Goal: Task Accomplishment & Management: Use online tool/utility

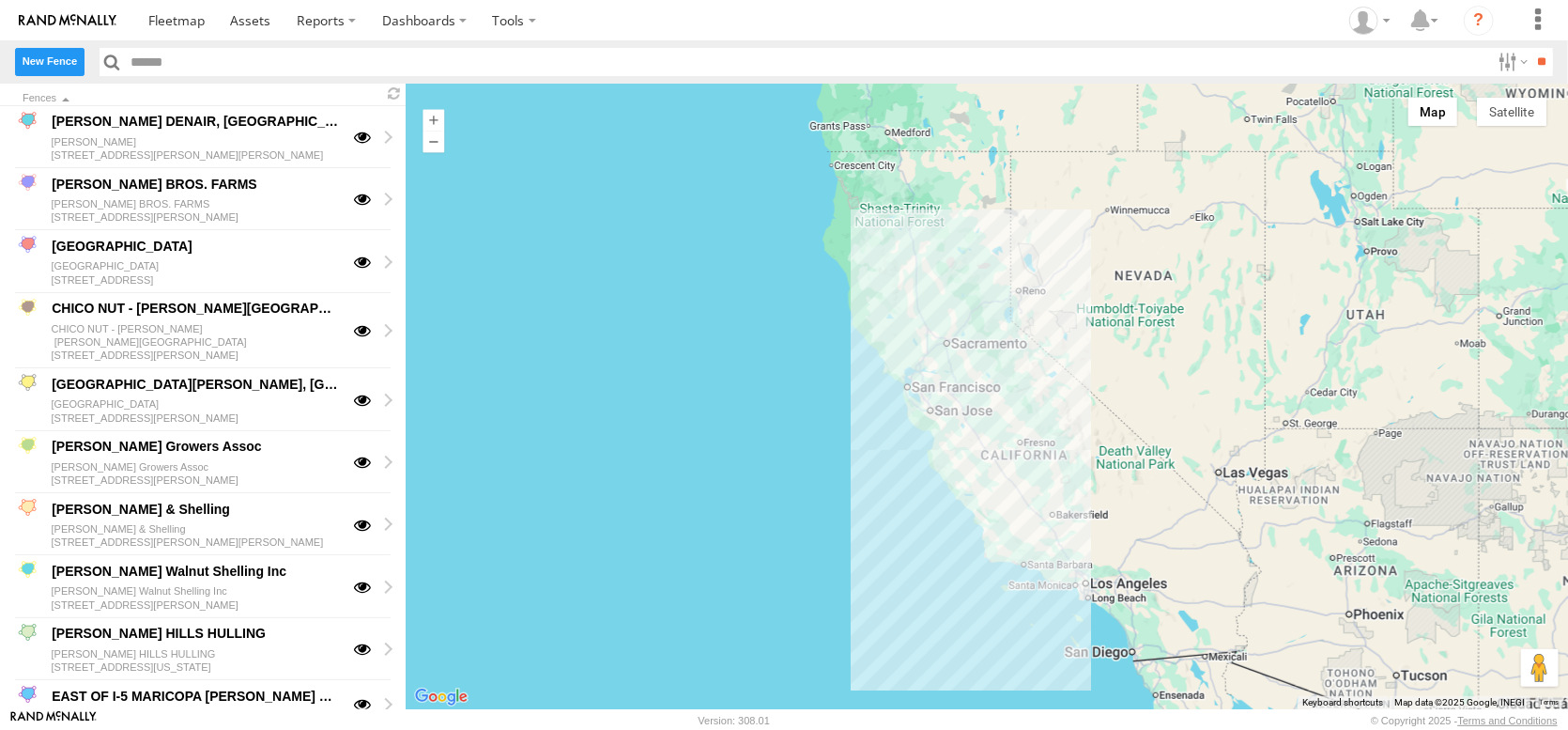
click at [79, 74] on label "New Fence" at bounding box center [49, 61] width 69 height 27
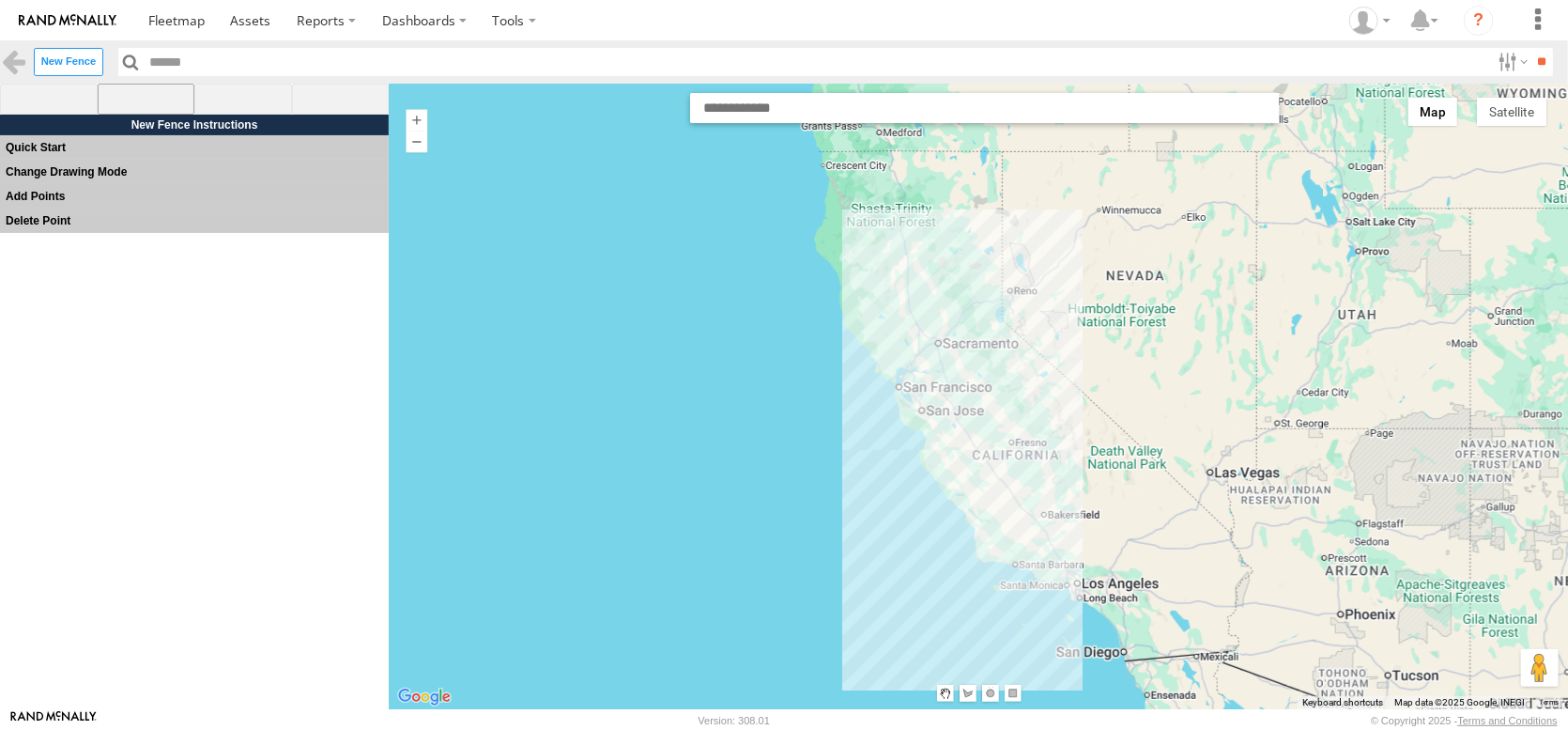
click at [147, 107] on span at bounding box center [146, 99] width 97 height 32
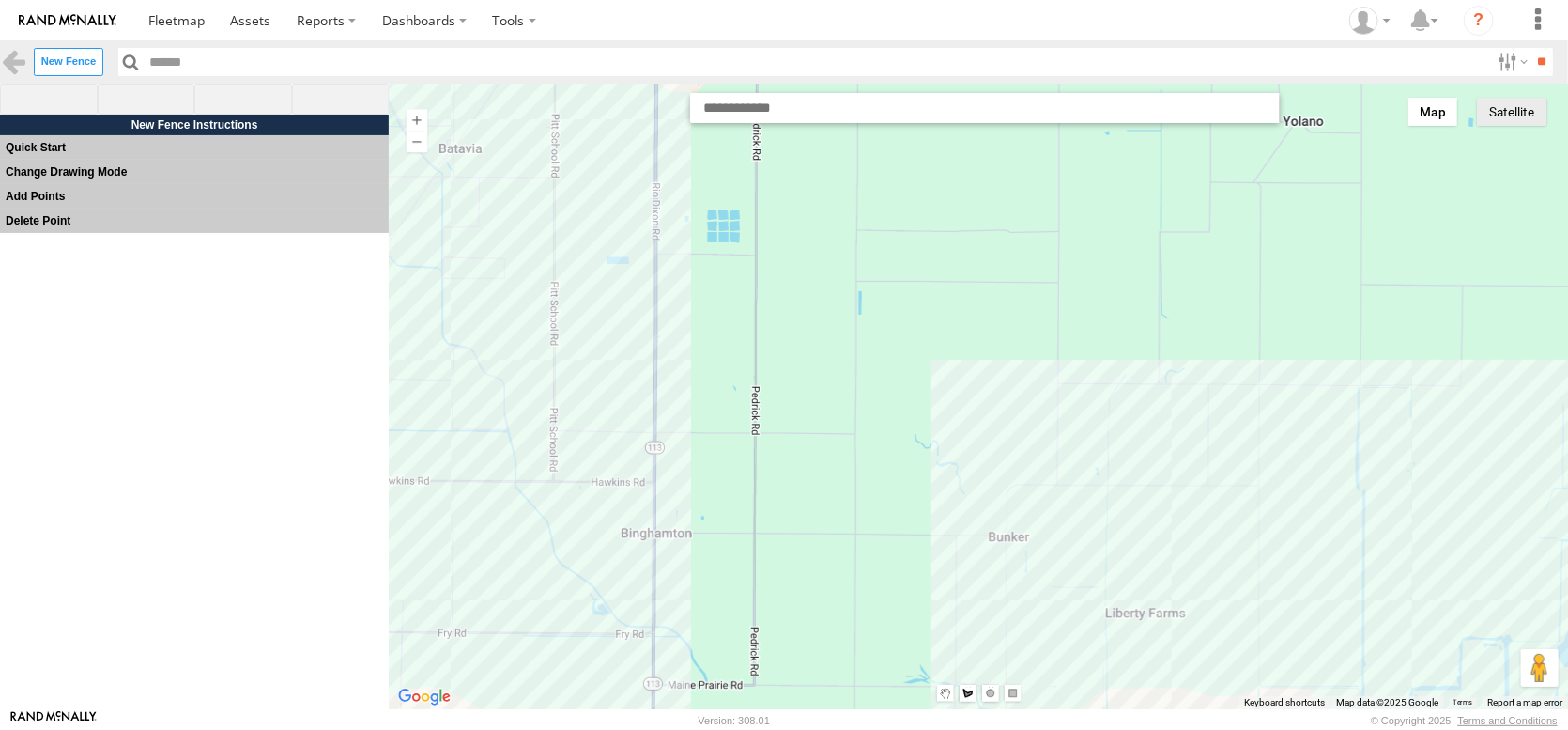
click at [1521, 126] on button "Satellite" at bounding box center [1511, 111] width 69 height 28
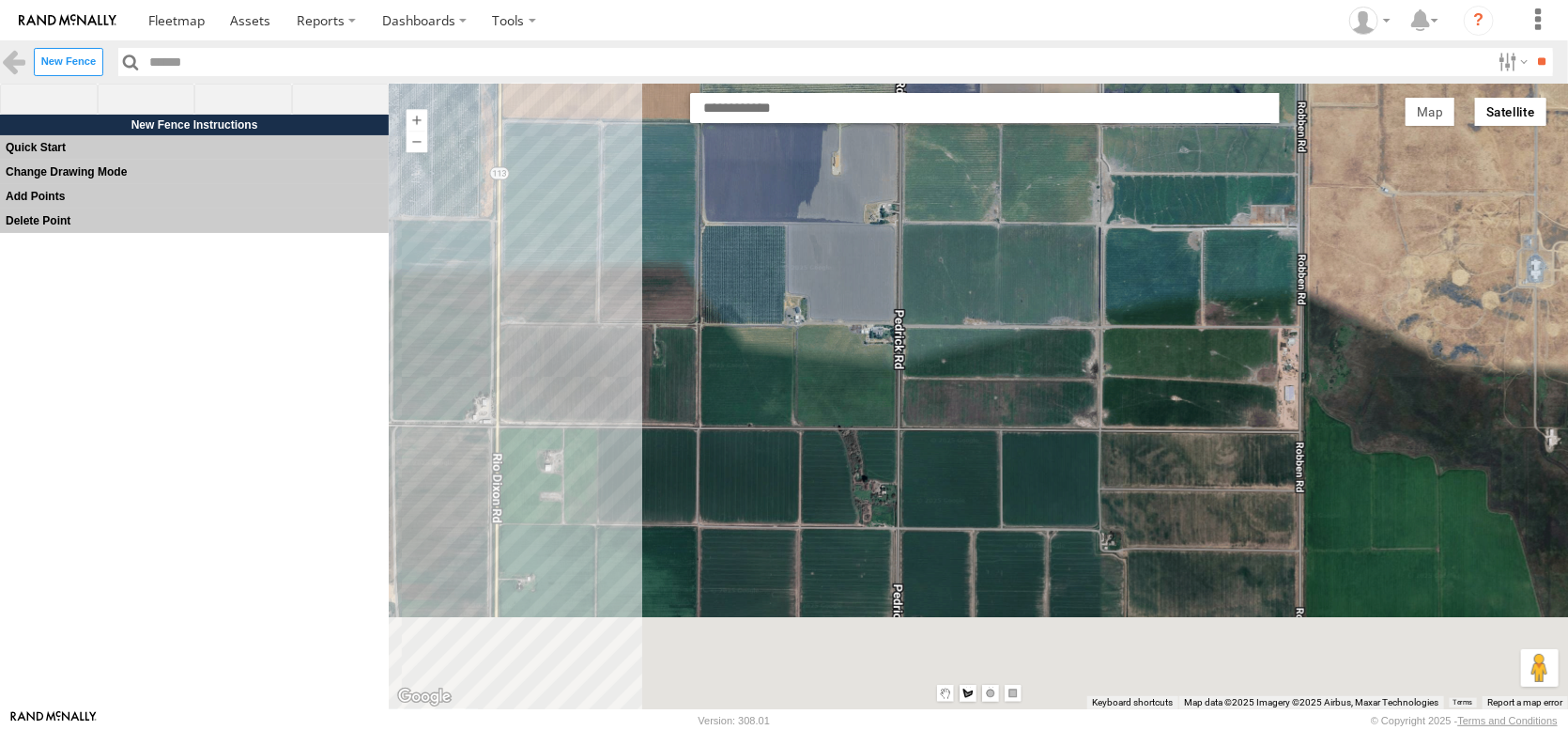
drag, startPoint x: 695, startPoint y: 475, endPoint x: 753, endPoint y: 280, distance: 203.4
click at [750, 288] on div at bounding box center [978, 396] width 1180 height 617
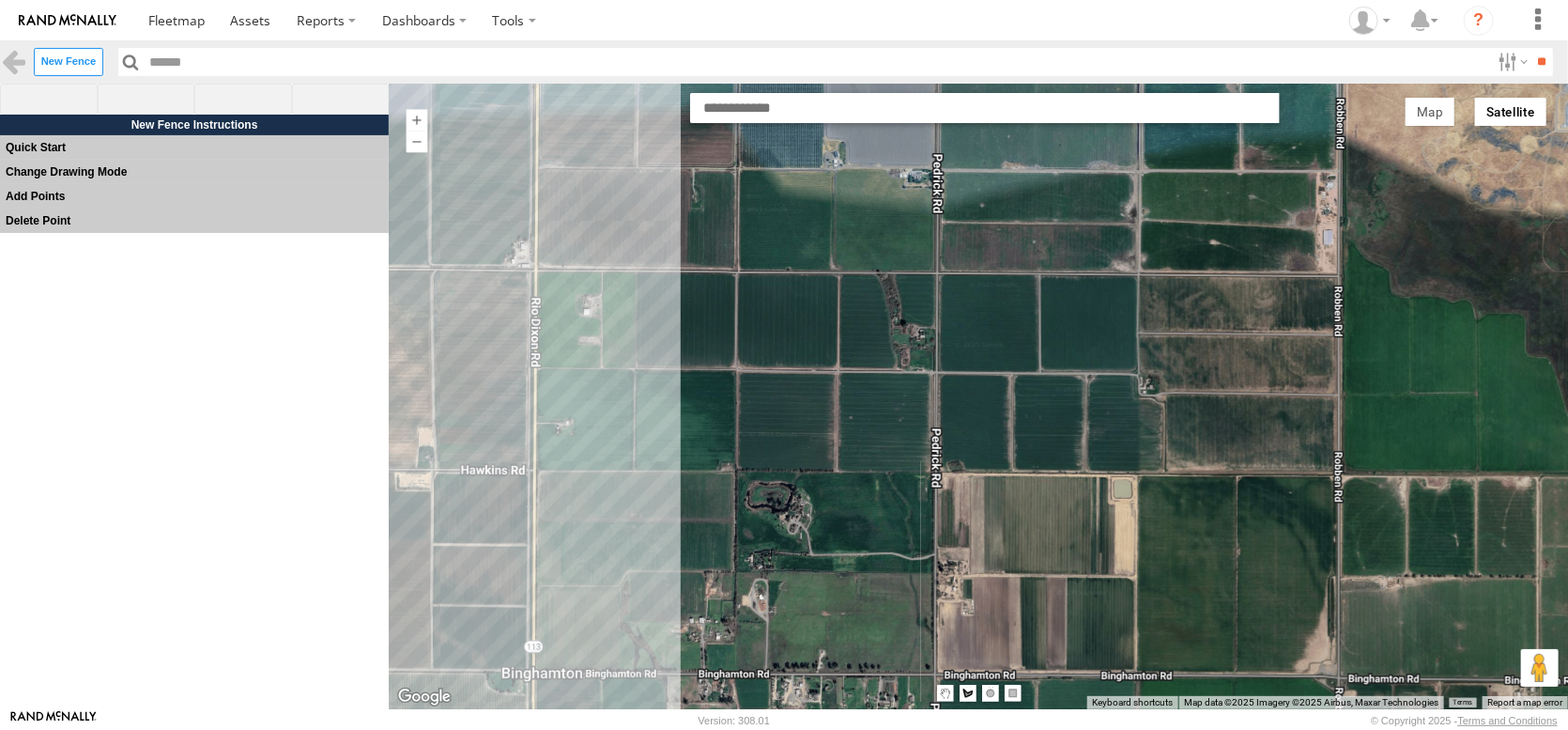
drag, startPoint x: 689, startPoint y: 493, endPoint x: 728, endPoint y: 288, distance: 208.7
click at [733, 301] on div at bounding box center [977, 397] width 1180 height 617
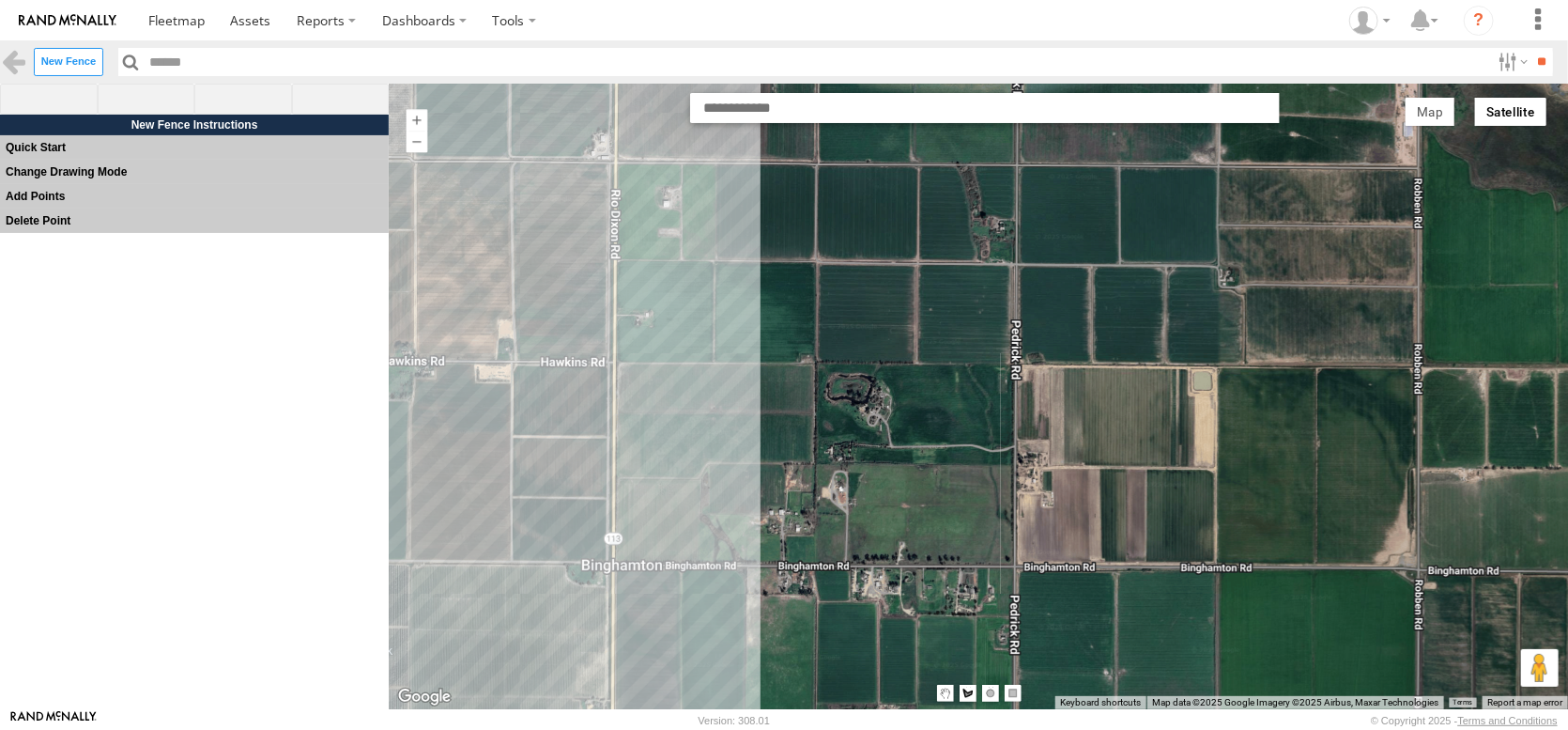
drag, startPoint x: 708, startPoint y: 302, endPoint x: 701, endPoint y: 694, distance: 392.1
click at [701, 706] on div at bounding box center [977, 397] width 1180 height 617
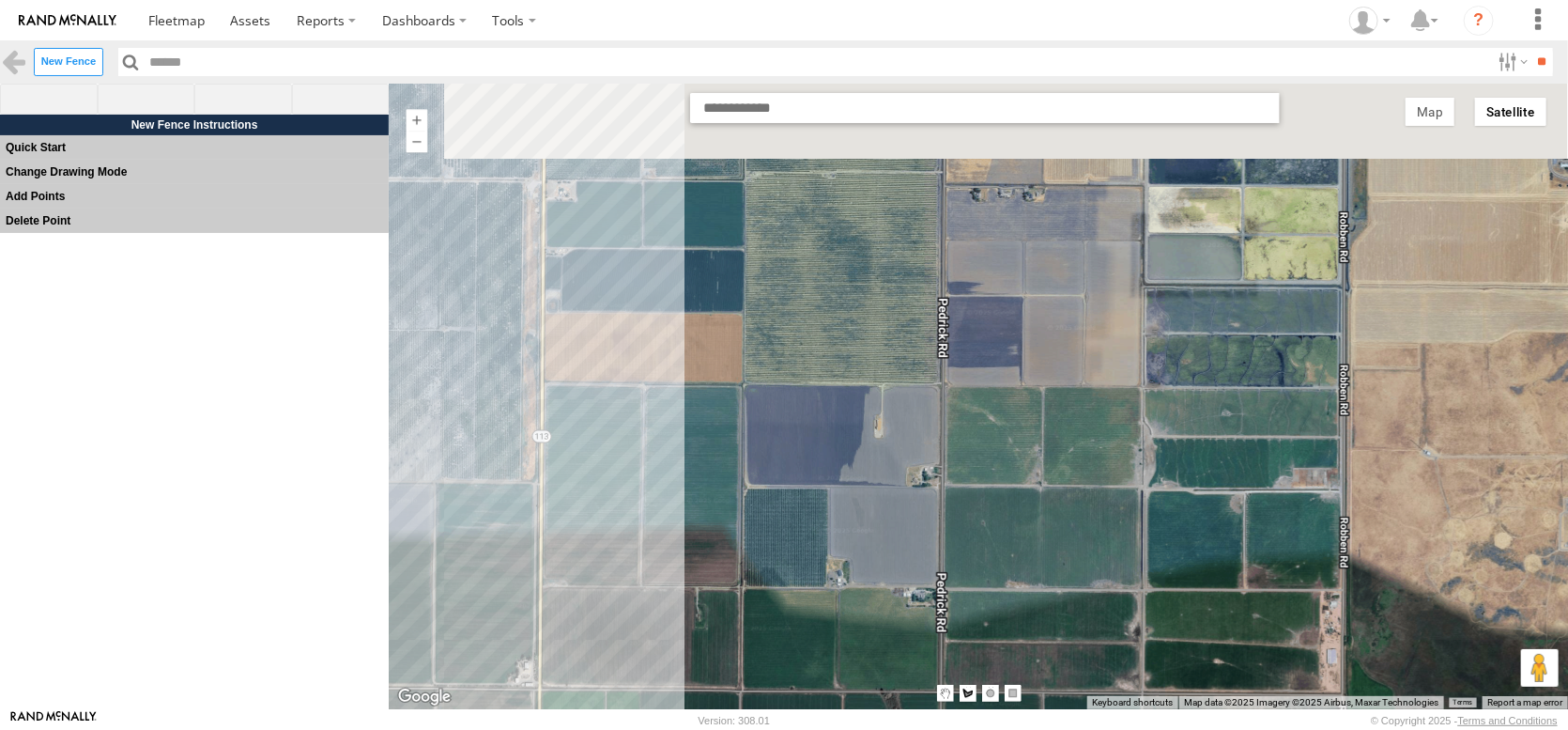
drag, startPoint x: 674, startPoint y: 399, endPoint x: 667, endPoint y: 593, distance: 194.1
click at [667, 593] on div at bounding box center [977, 397] width 1180 height 617
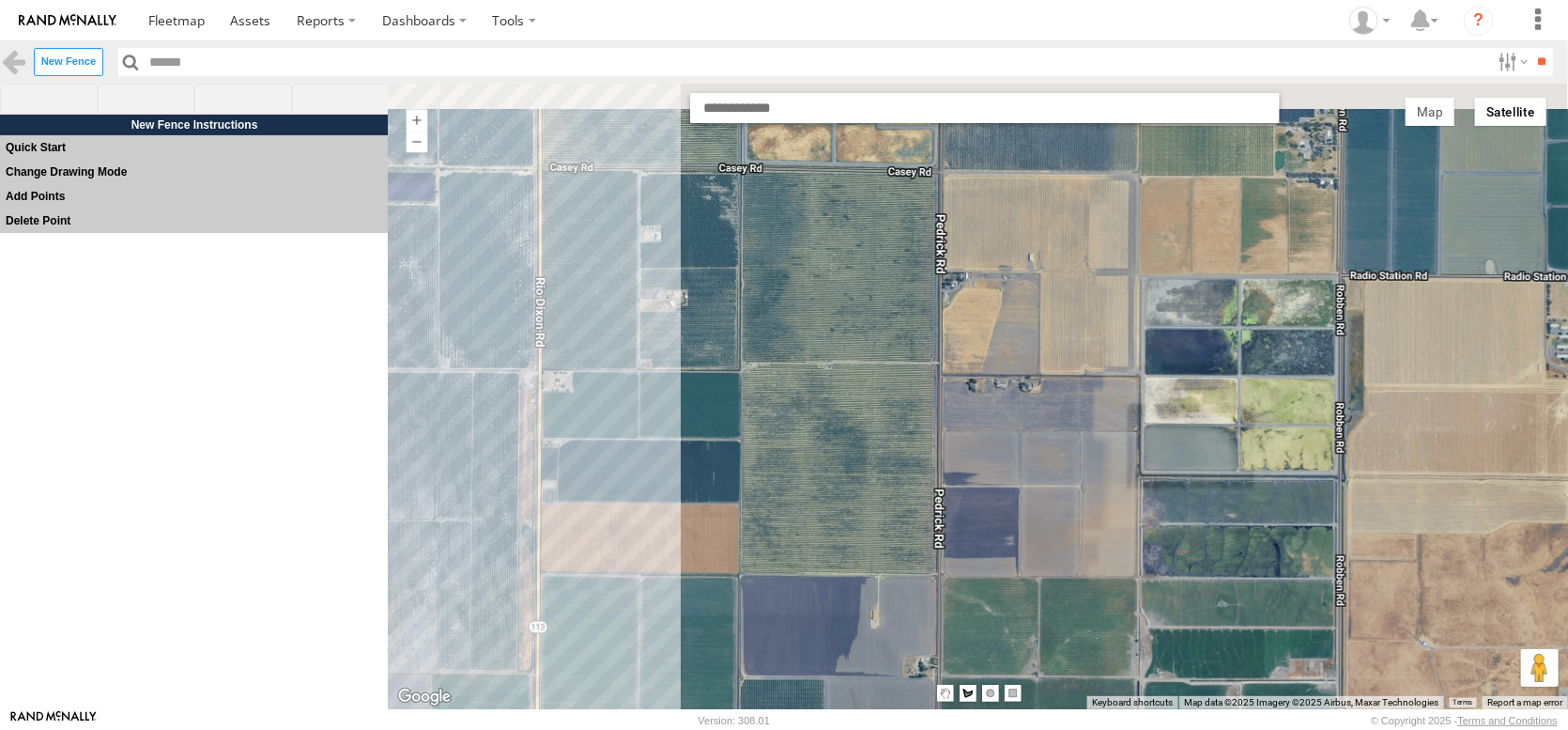
drag, startPoint x: 621, startPoint y: 343, endPoint x: 601, endPoint y: 527, distance: 185.1
click at [601, 527] on div at bounding box center [977, 396] width 1180 height 617
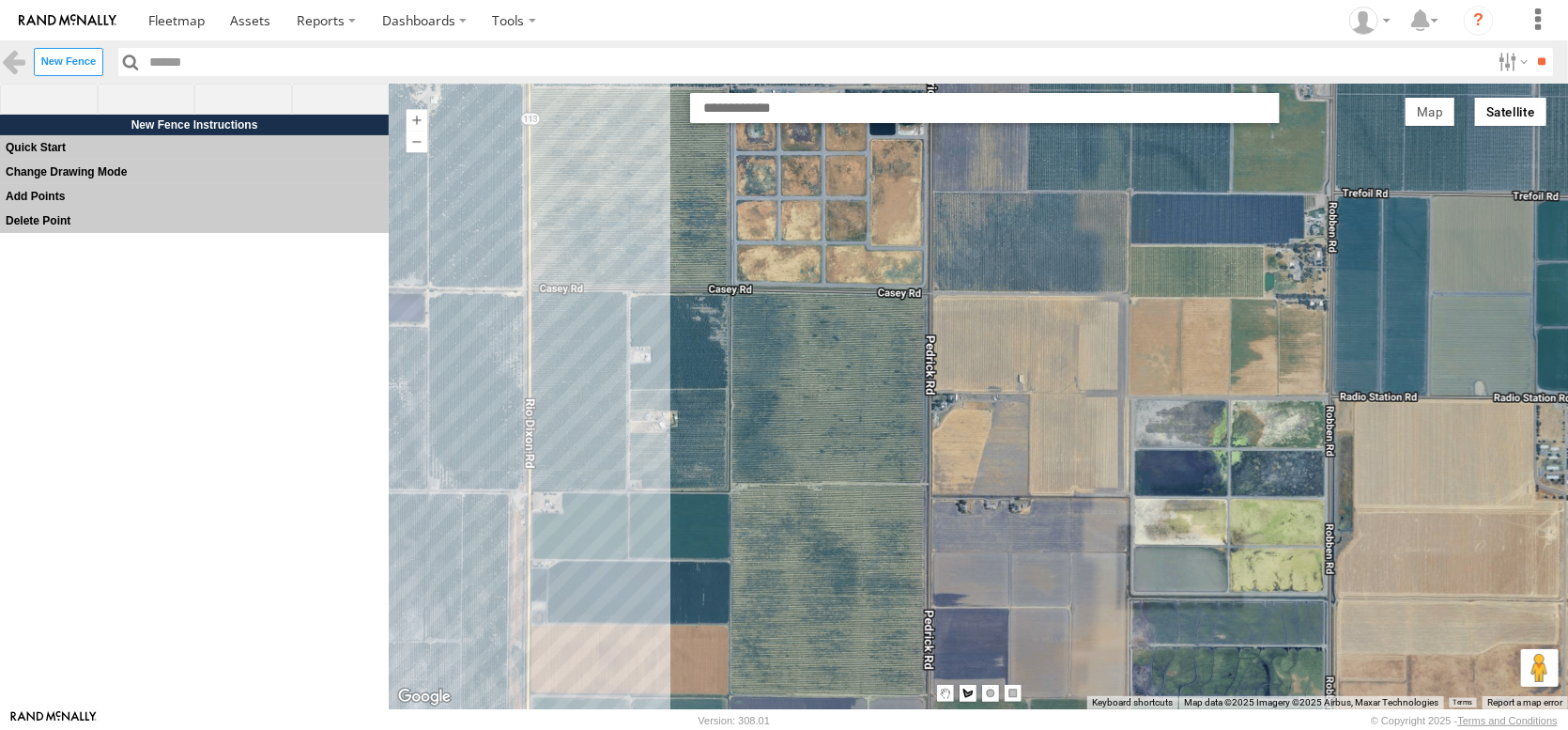
drag, startPoint x: 608, startPoint y: 381, endPoint x: 631, endPoint y: 527, distance: 147.8
click at [631, 527] on div at bounding box center [977, 397] width 1180 height 617
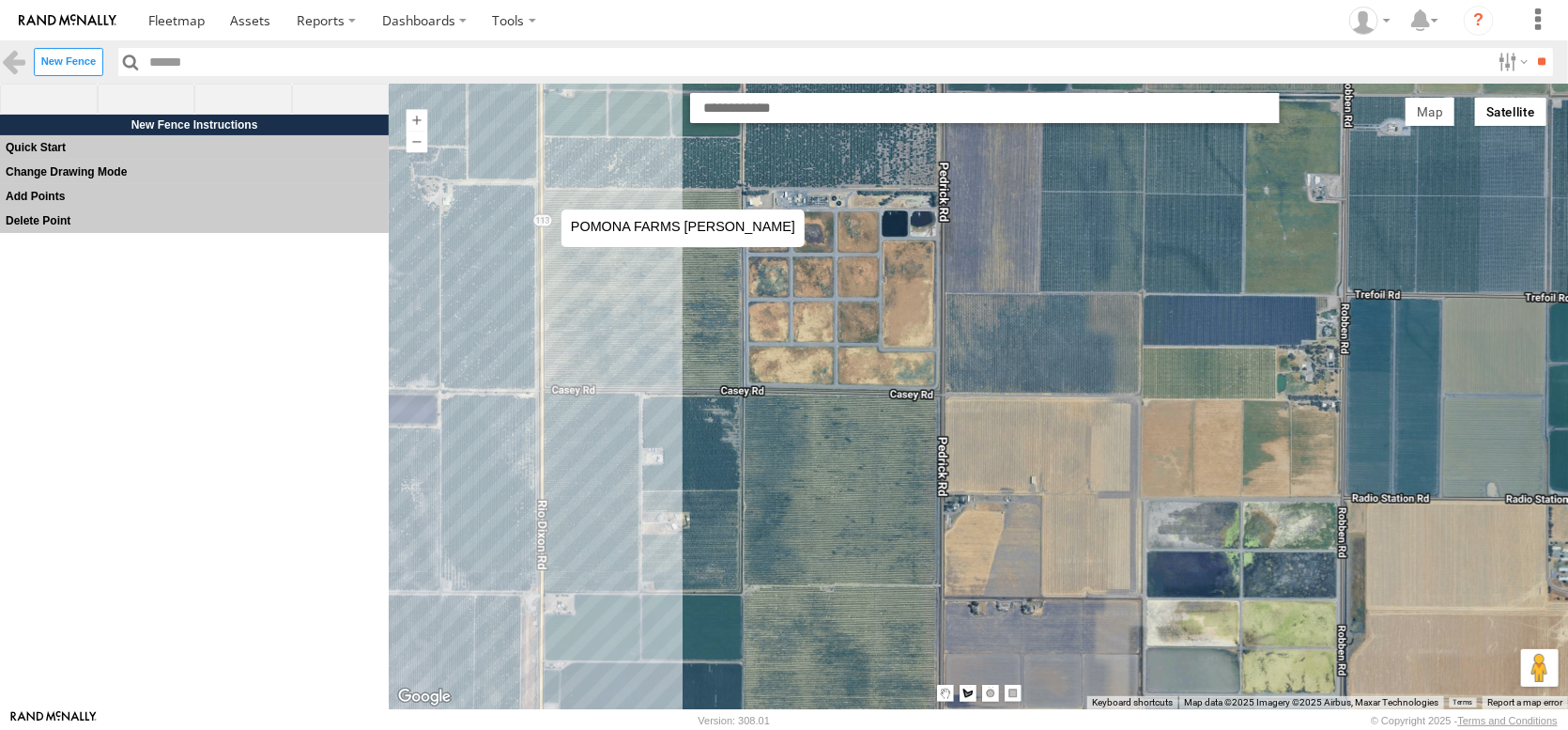
click at [543, 191] on div at bounding box center [977, 396] width 1180 height 617
click at [544, 398] on div at bounding box center [977, 396] width 1180 height 617
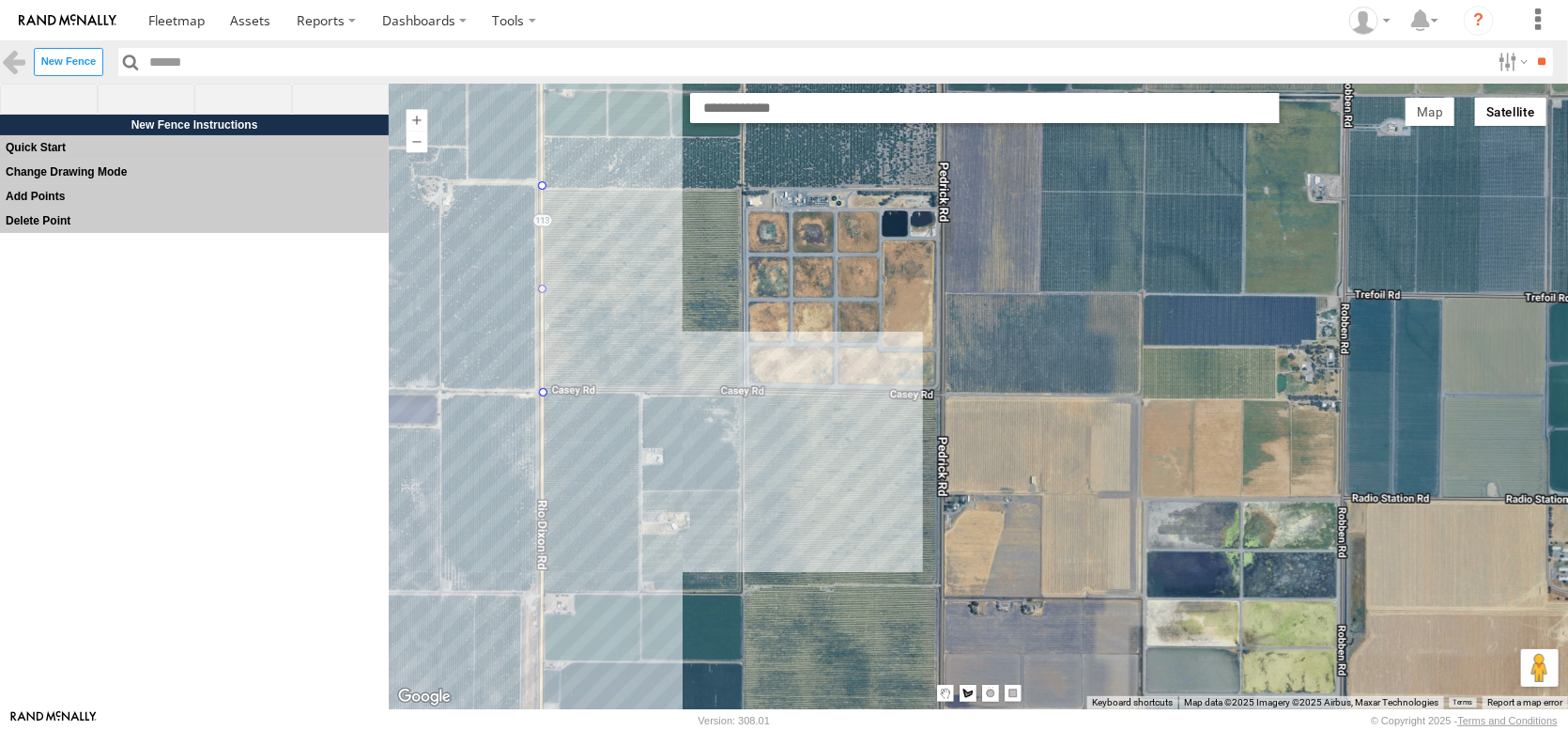
click at [745, 400] on div at bounding box center [977, 396] width 1180 height 617
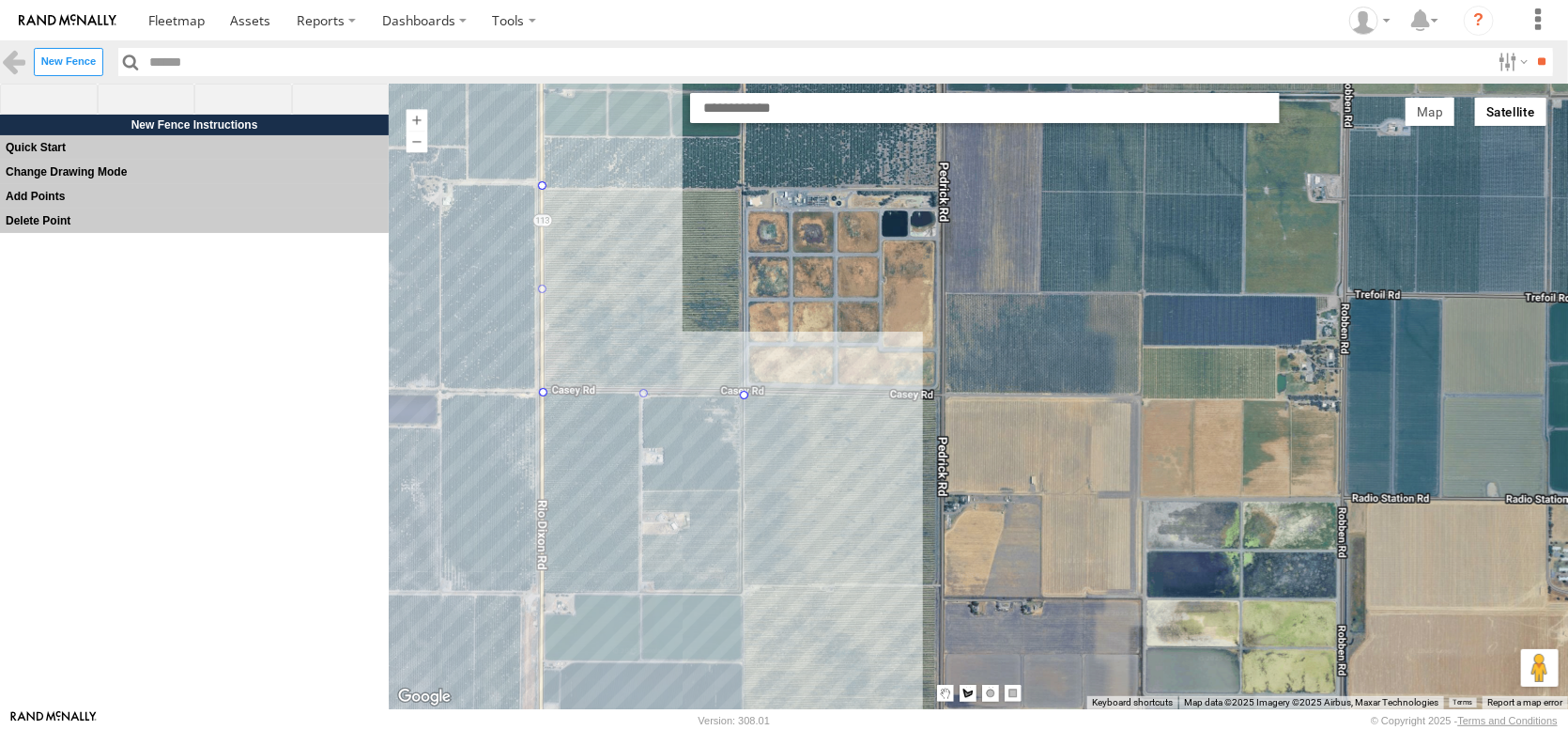
click at [746, 600] on div at bounding box center [977, 396] width 1180 height 617
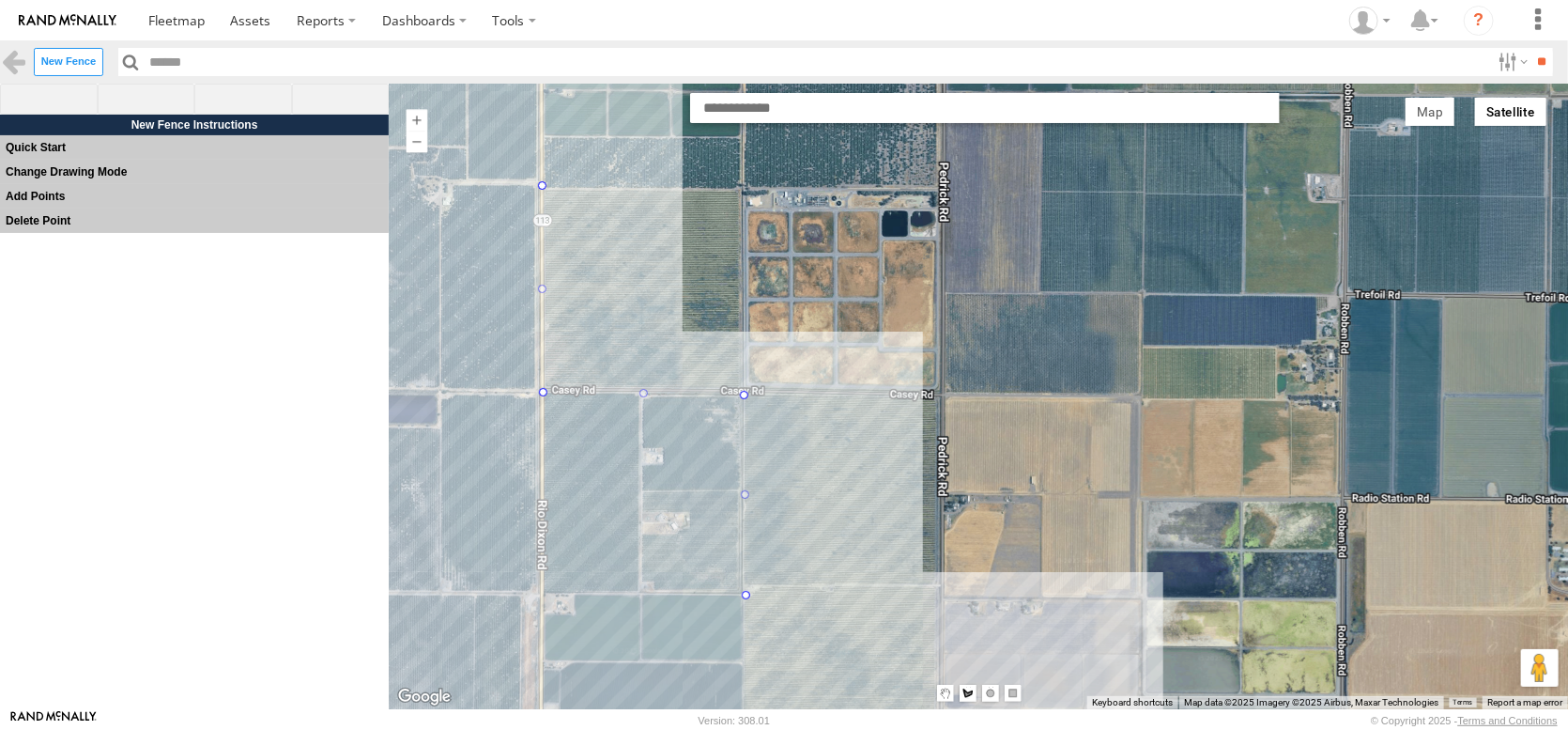
click at [939, 597] on div at bounding box center [977, 396] width 1180 height 617
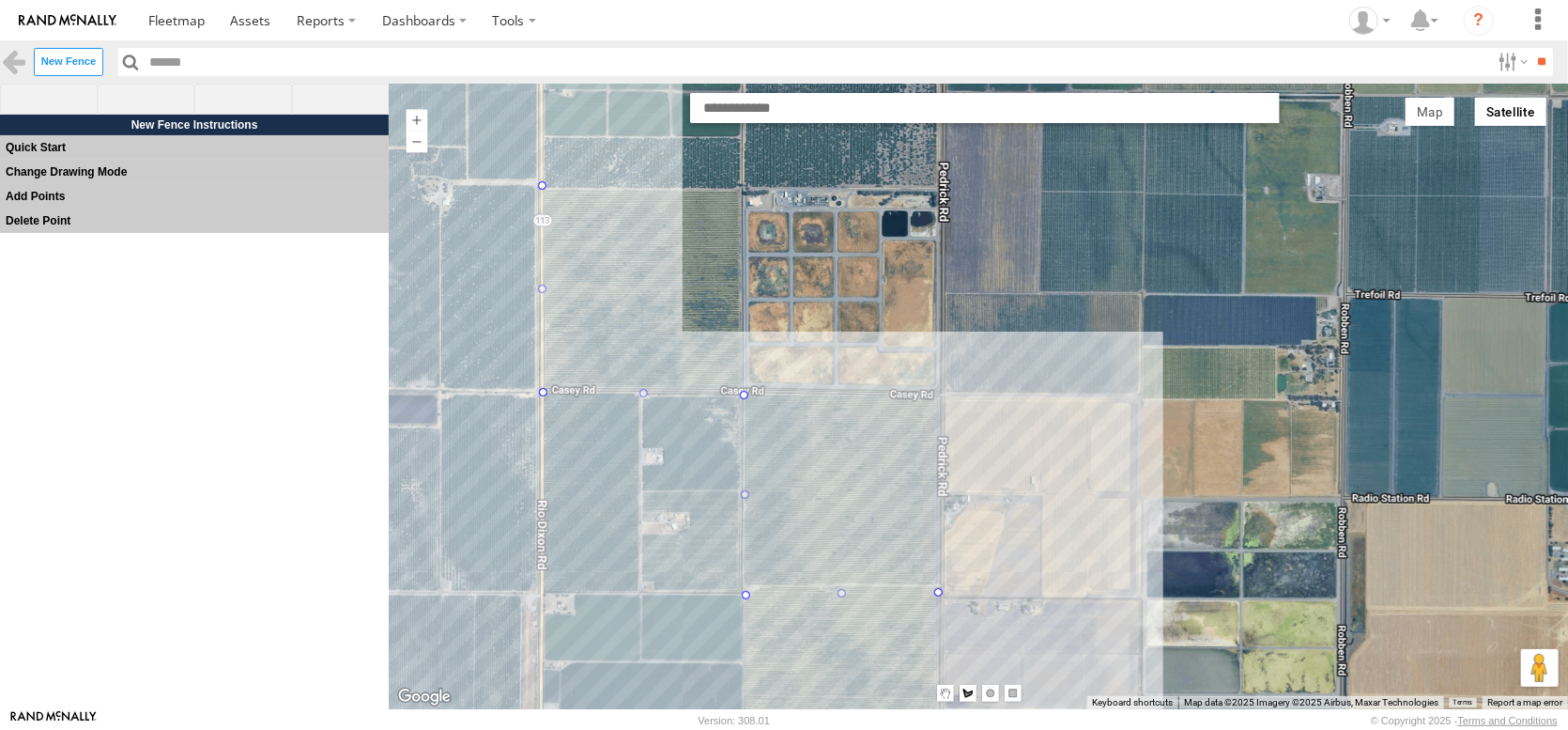
click at [942, 396] on div at bounding box center [977, 396] width 1180 height 617
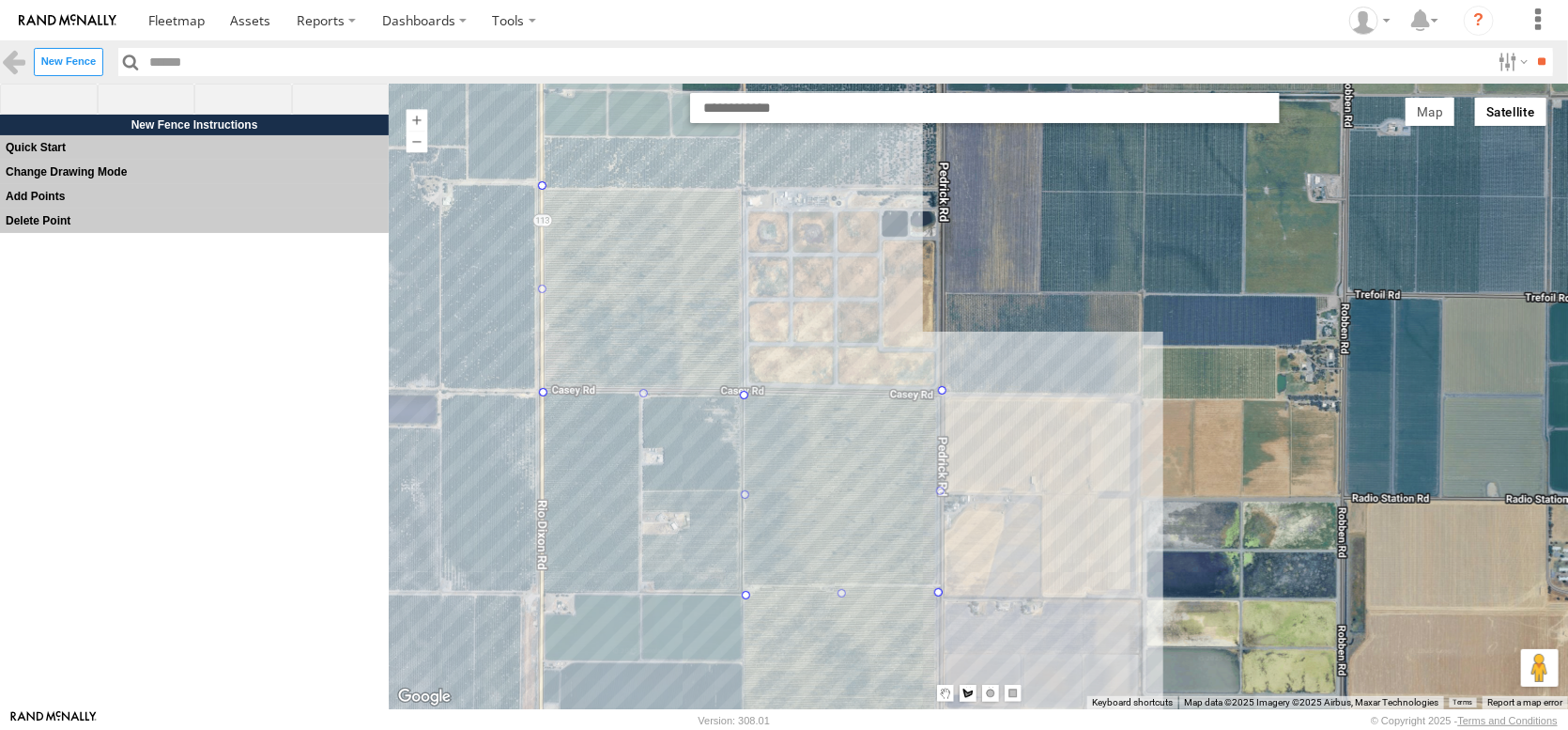
click at [746, 192] on div at bounding box center [977, 396] width 1180 height 617
click at [543, 188] on div at bounding box center [977, 396] width 1180 height 617
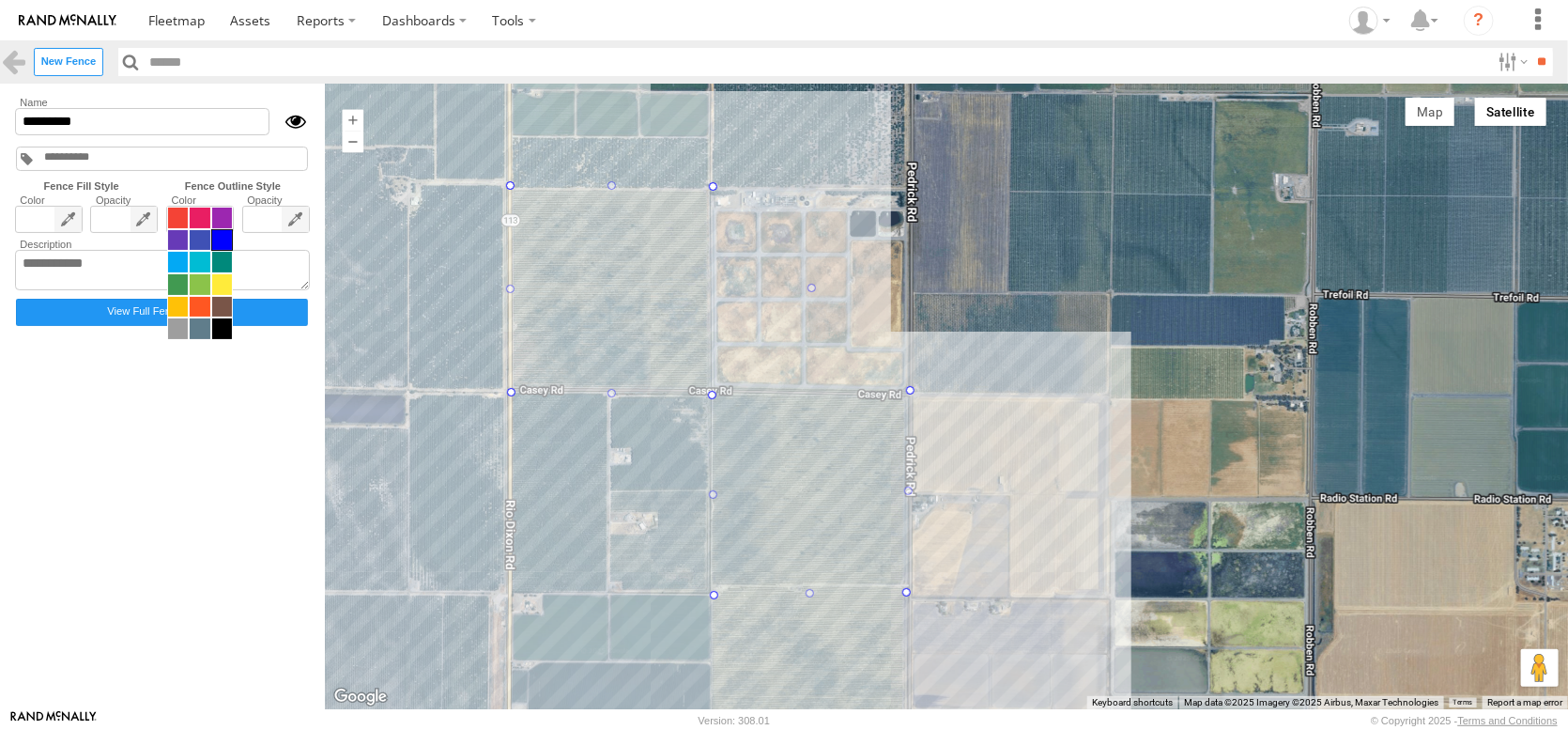
click at [233, 249] on span at bounding box center [200, 273] width 65 height 134
click at [232, 339] on span at bounding box center [222, 328] width 19 height 20
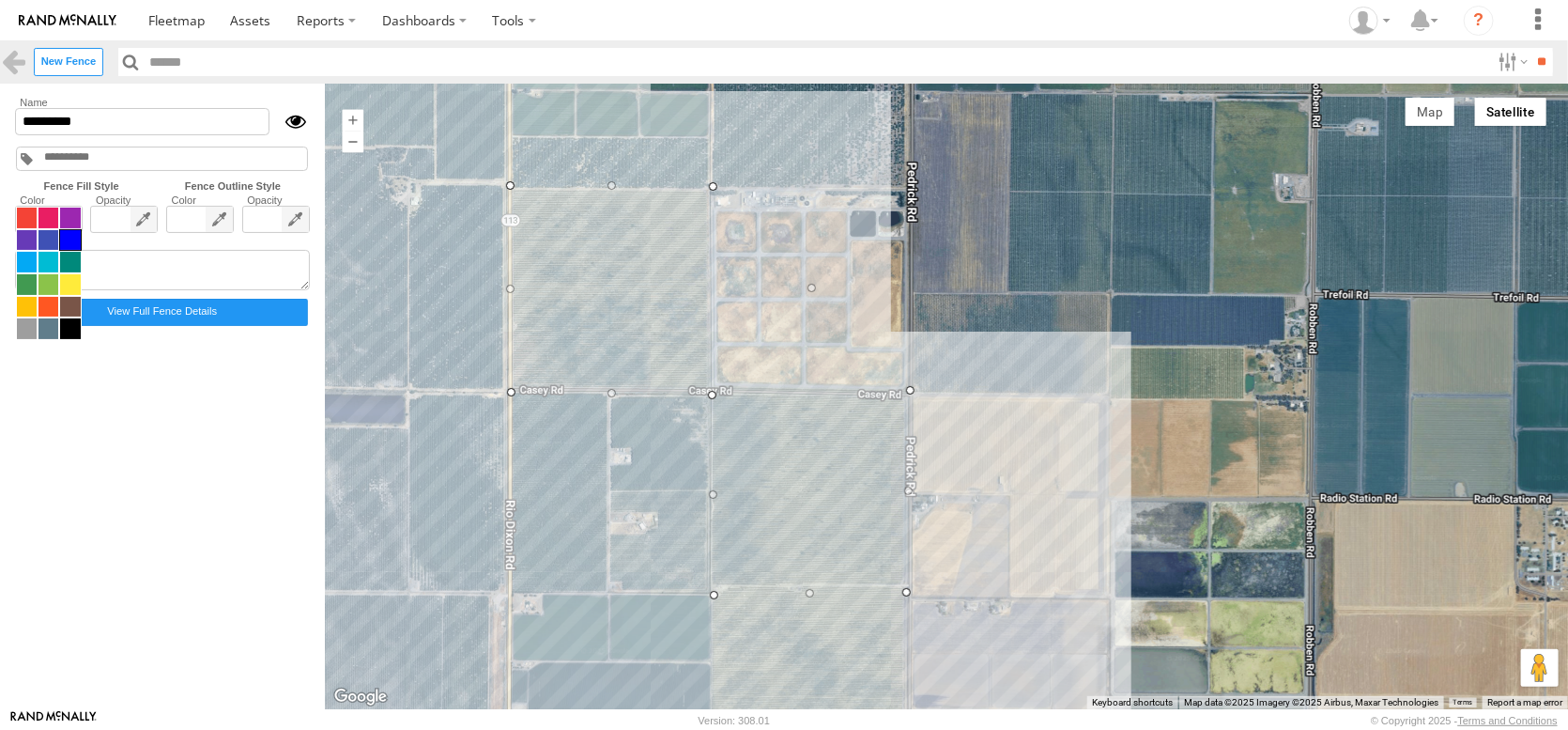
click at [35, 254] on span at bounding box center [48, 273] width 65 height 134
click at [55, 295] on span at bounding box center [49, 284] width 19 height 20
click at [49, 295] on span at bounding box center [49, 284] width 19 height 20
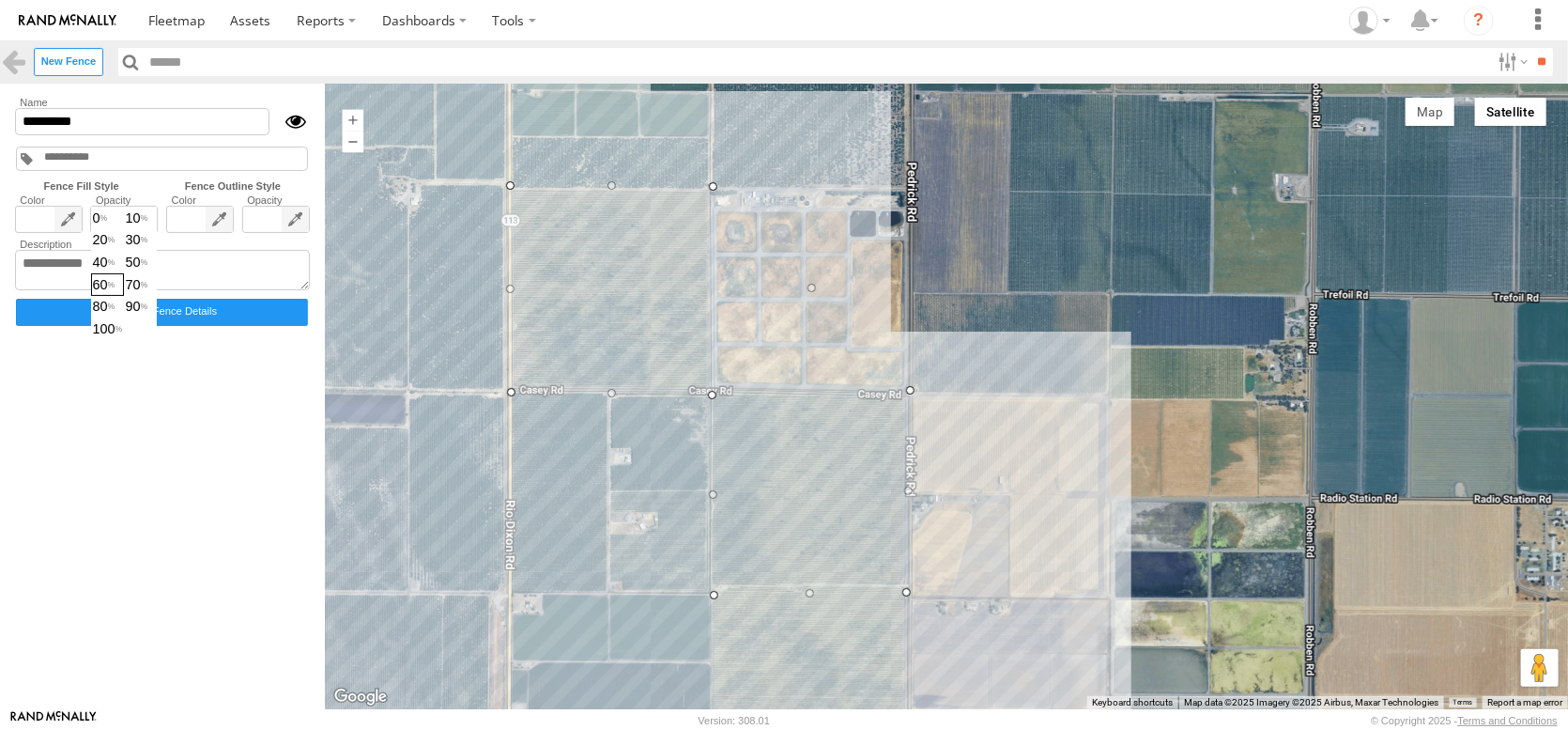
click at [141, 250] on span "0 10 20 30 40 50 60 70 80 90 100" at bounding box center [123, 273] width 65 height 134
click at [123, 250] on span "20" at bounding box center [107, 240] width 31 height 20
click at [156, 250] on span "30" at bounding box center [140, 240] width 31 height 20
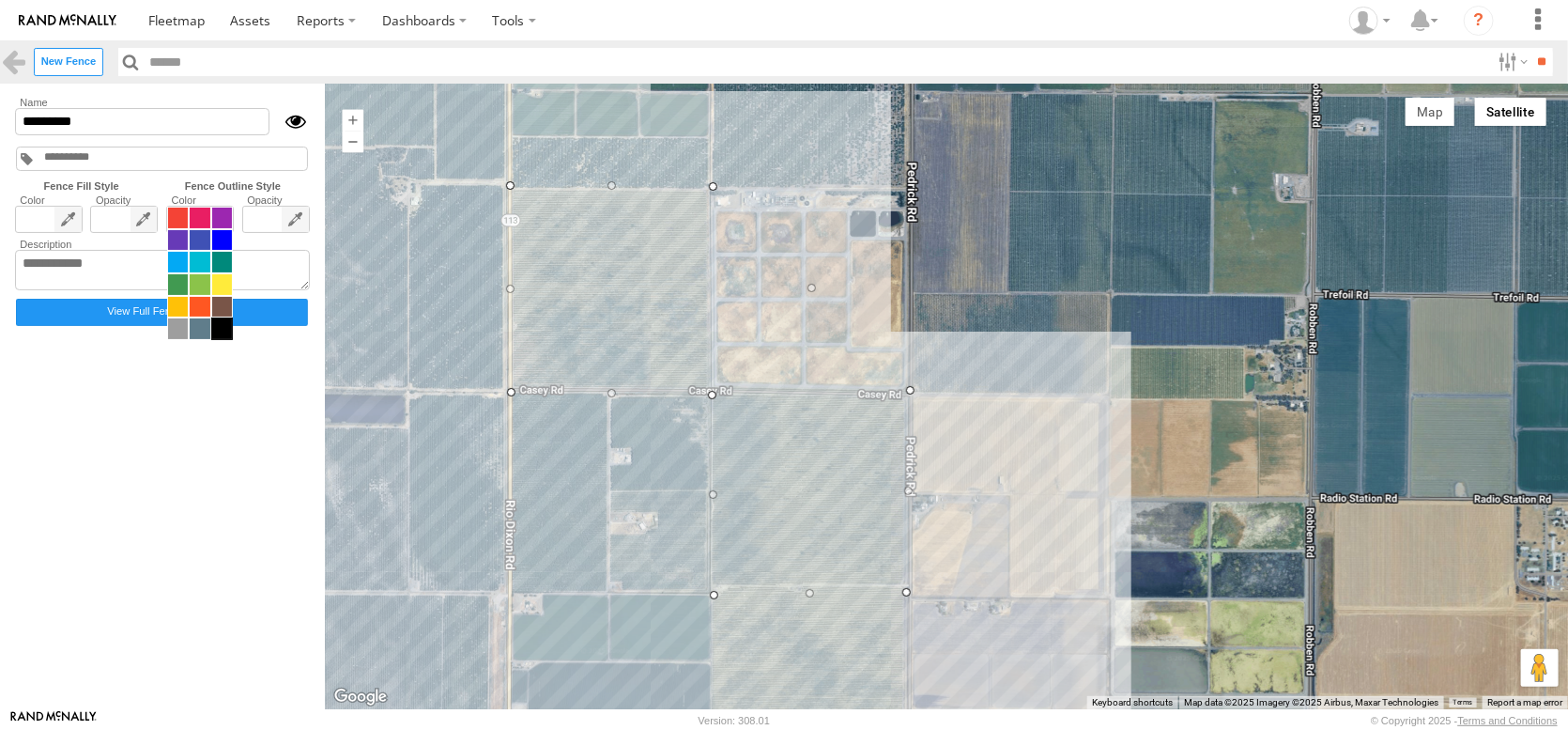
click at [233, 255] on span at bounding box center [200, 273] width 65 height 134
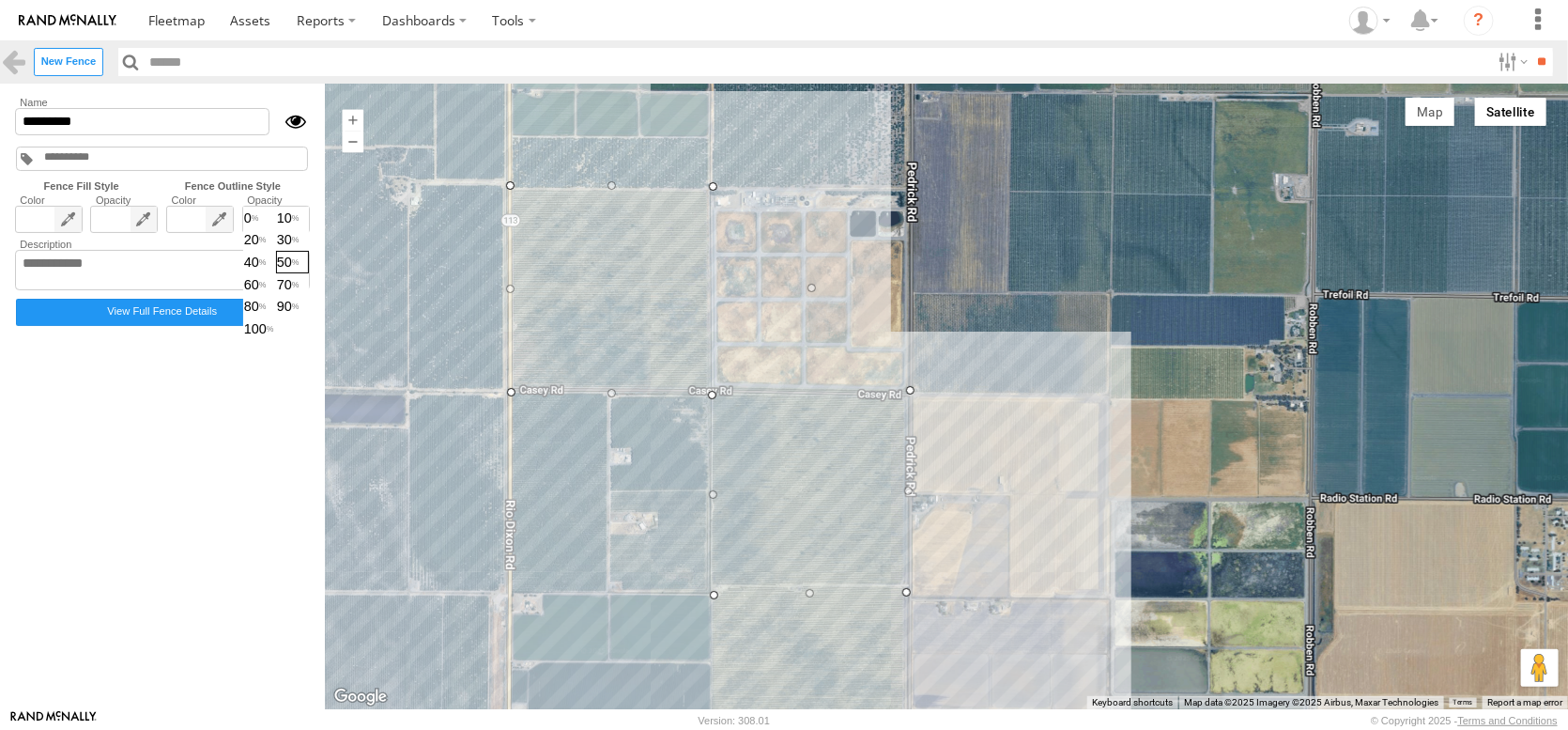
click at [309, 250] on span "0 10 20 30 40 50 60 70 80 90 100" at bounding box center [276, 273] width 65 height 134
click at [308, 318] on span "90" at bounding box center [292, 306] width 31 height 20
click at [180, 135] on input "*********" at bounding box center [141, 122] width 254 height 27
click at [179, 135] on input "*********" at bounding box center [141, 122] width 254 height 27
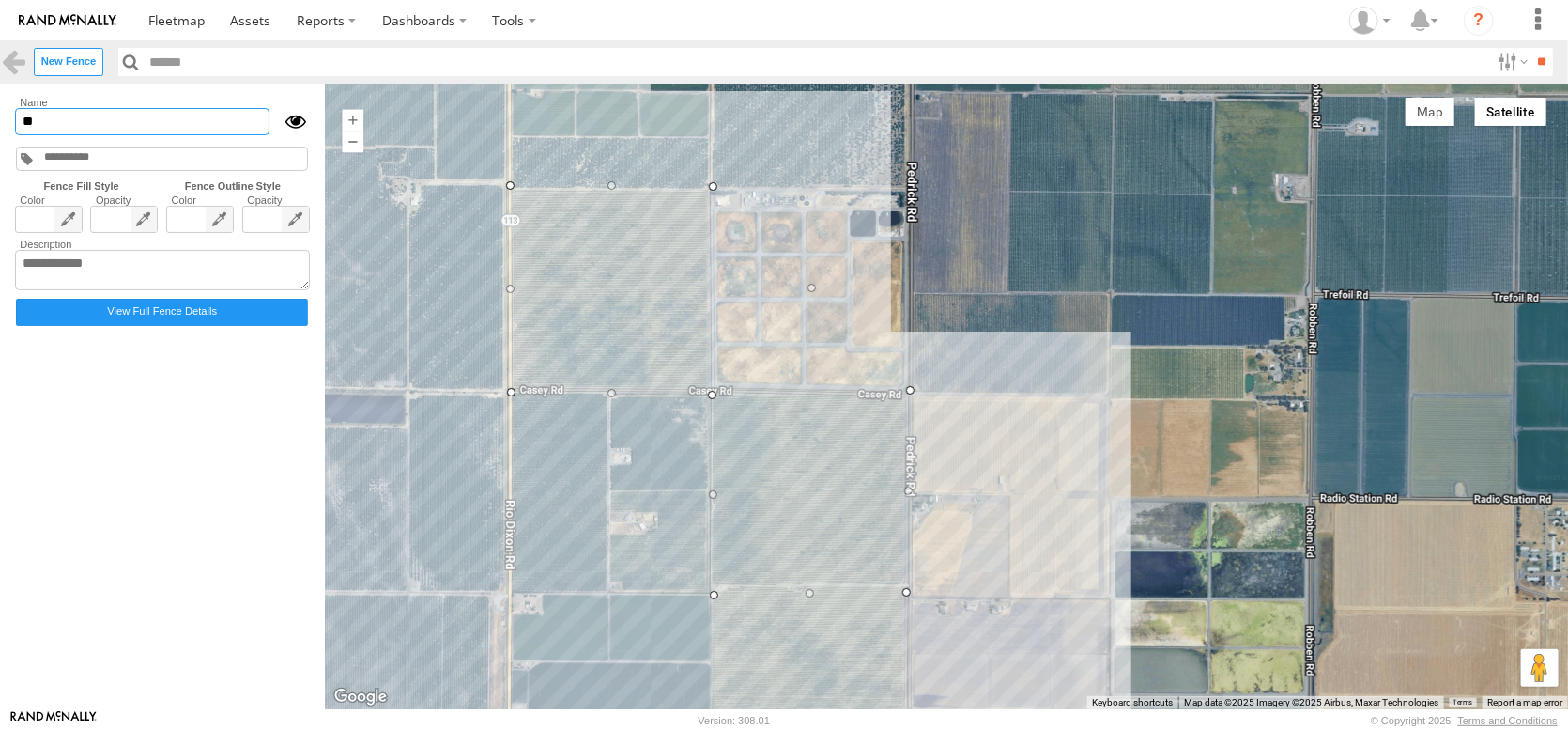
type input "*"
drag, startPoint x: 285, startPoint y: 142, endPoint x: -57, endPoint y: 142, distance: 342.0
click at [0, 142] on html at bounding box center [784, 365] width 1568 height 730
type input "**********"
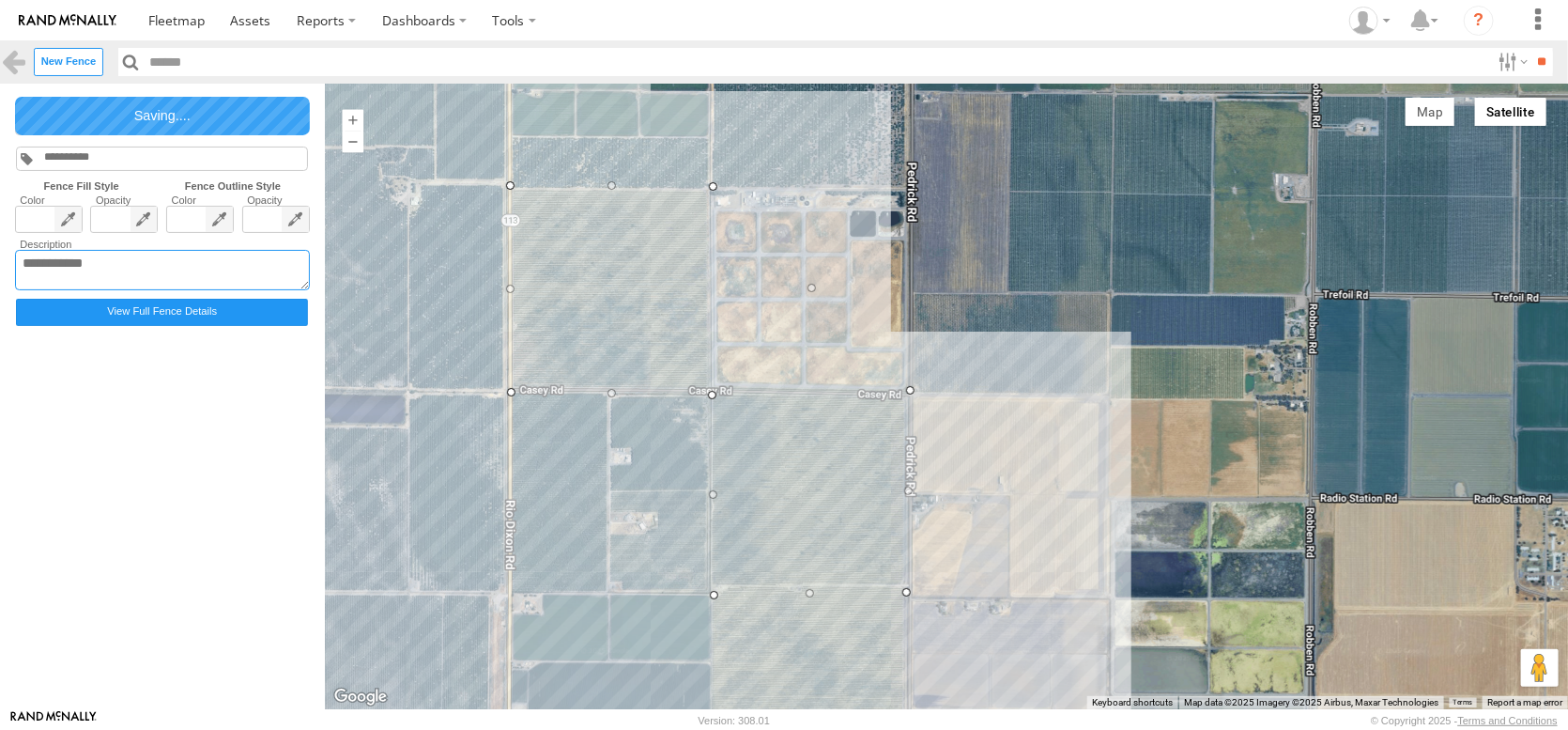
click at [118, 291] on textarea at bounding box center [162, 270] width 295 height 41
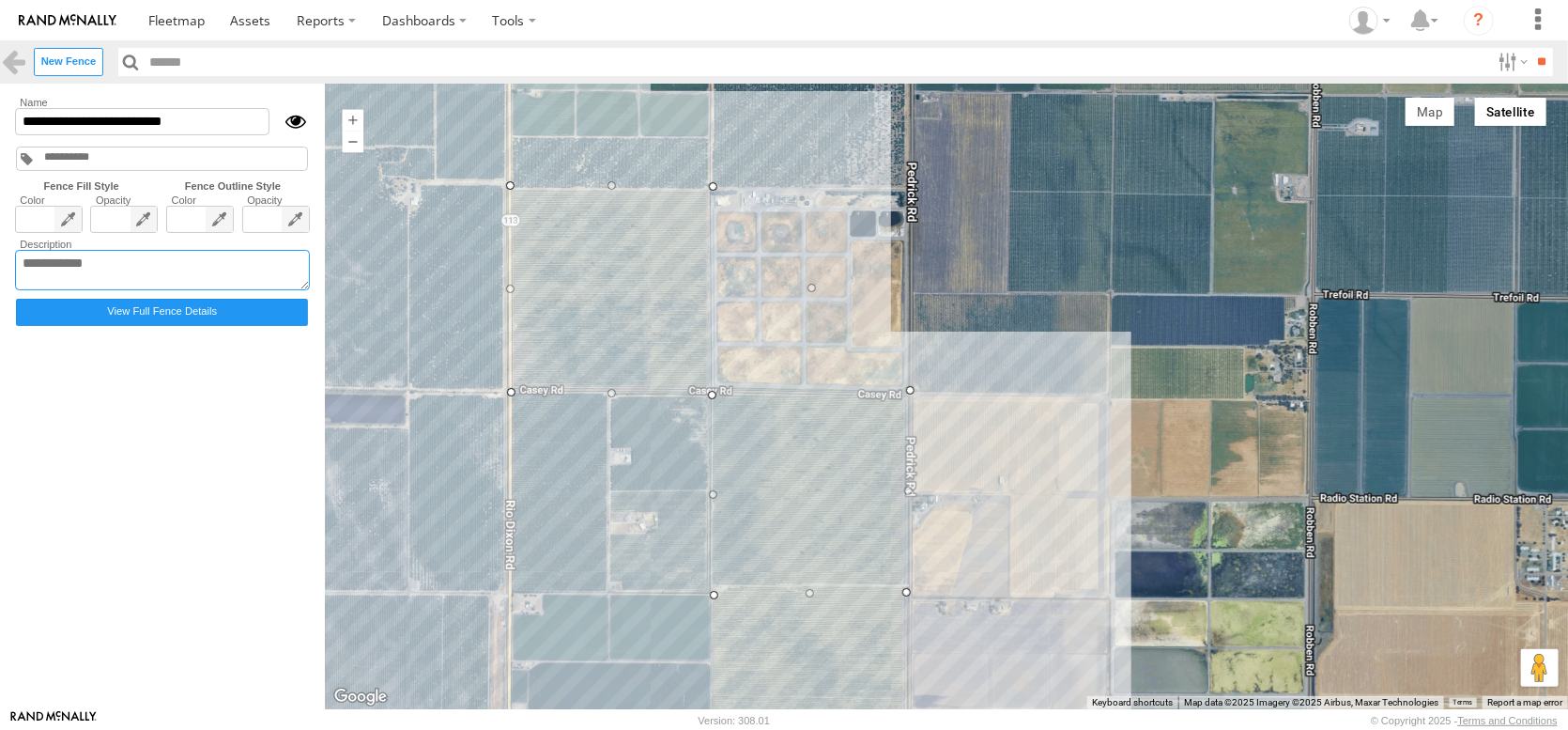
paste textarea "**********"
type textarea "**********"
click at [239, 498] on form "**********" at bounding box center [163, 396] width 303 height 604
click at [221, 326] on label "View Full Fence Details" at bounding box center [162, 312] width 292 height 27
